Goal: Book appointment/travel/reservation

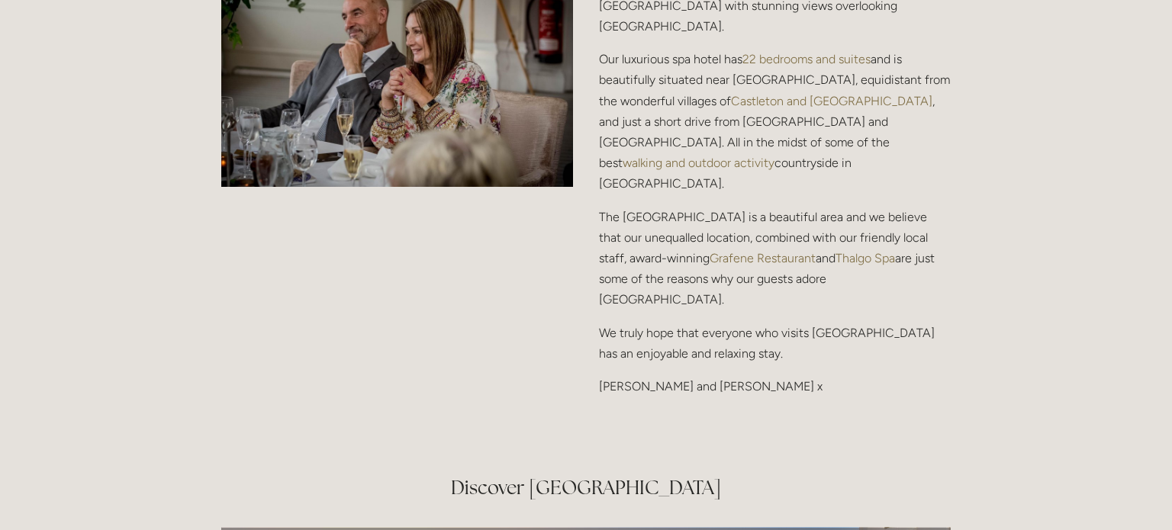
scroll to position [1912, 0]
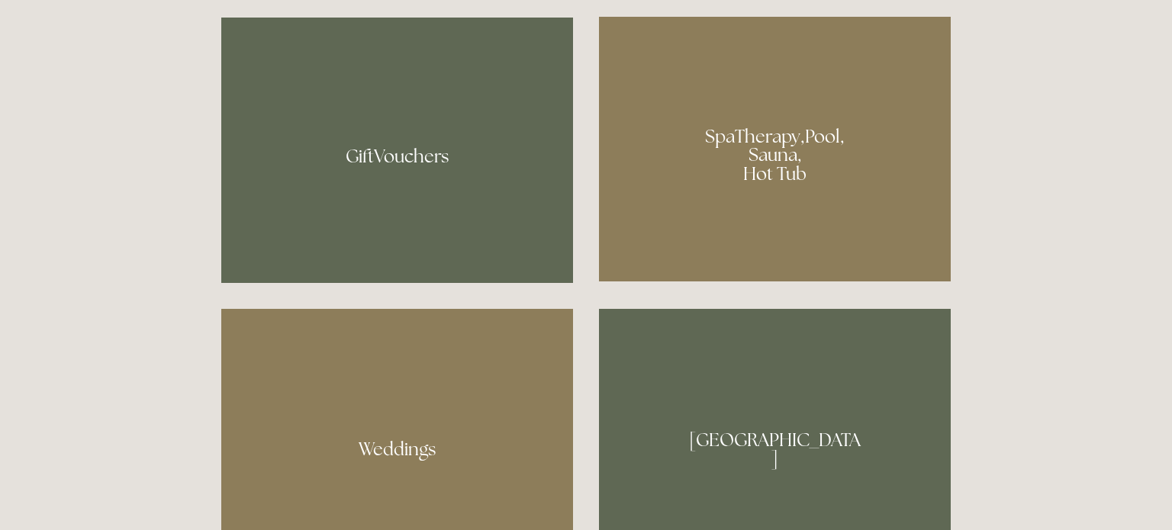
scroll to position [1178, 0]
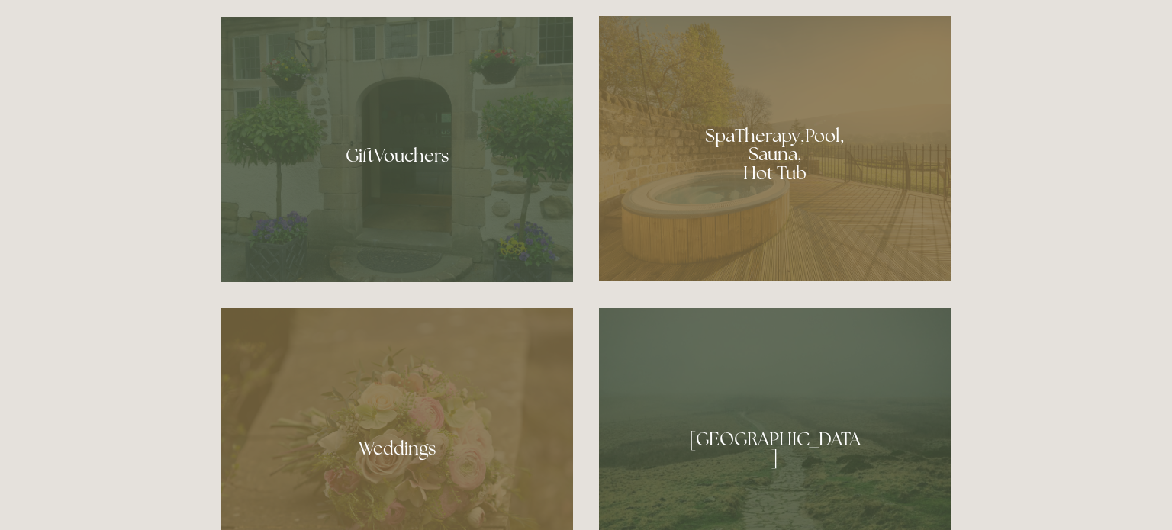
click at [705, 203] on div at bounding box center [775, 148] width 352 height 265
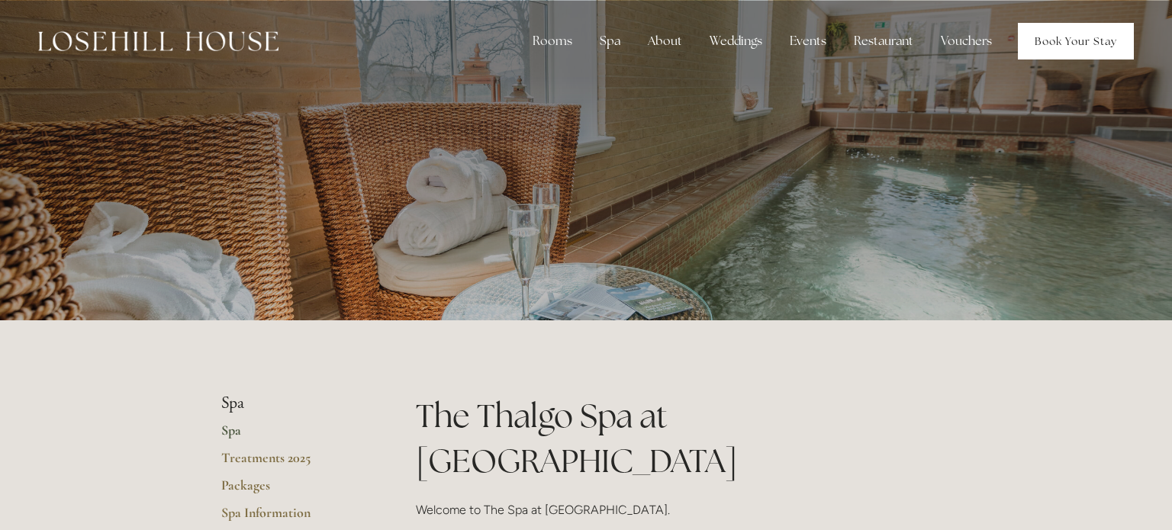
click at [1024, 34] on link "Book Your Stay" at bounding box center [1076, 41] width 116 height 37
